Goal: Go to known website: Go to known website

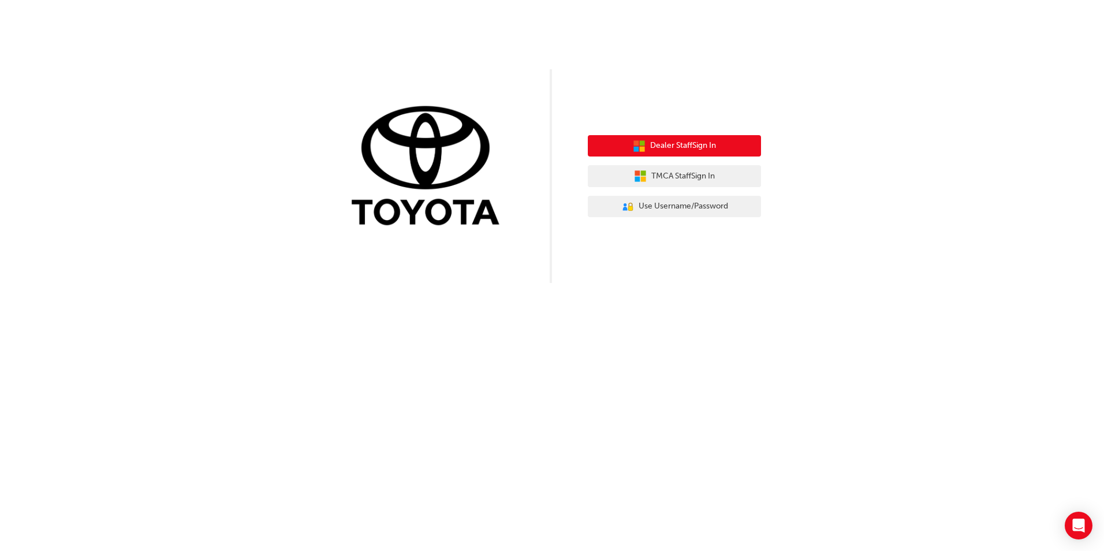
click at [691, 146] on span "Dealer Staff Sign In" at bounding box center [683, 145] width 66 height 13
